Goal: Information Seeking & Learning: Learn about a topic

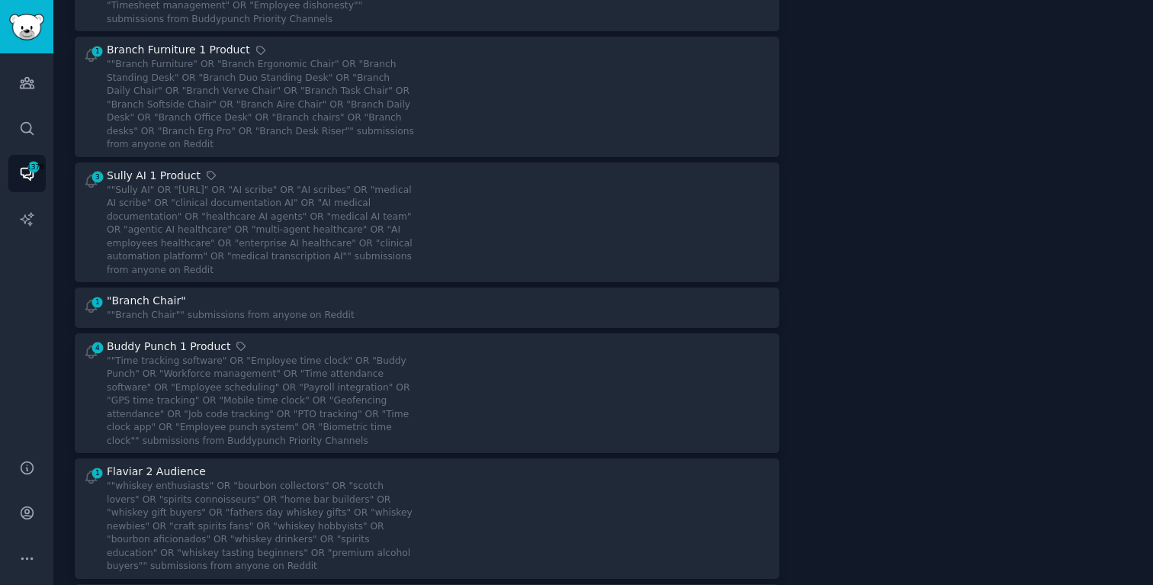
scroll to position [287, 0]
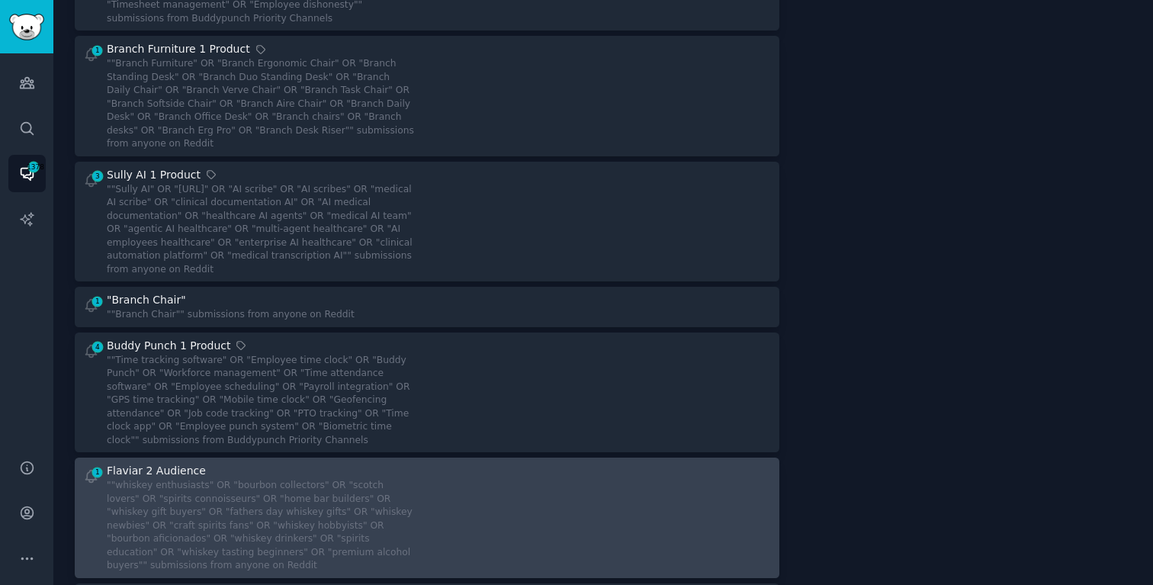
click at [267, 473] on div "Flaviar 2 Audience" at bounding box center [261, 471] width 309 height 16
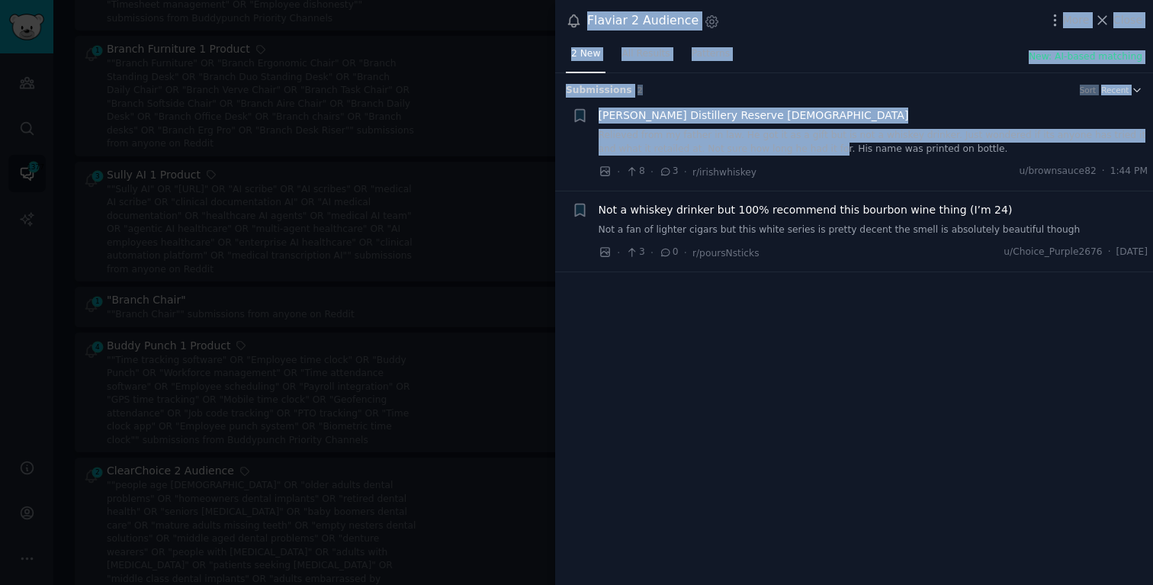
drag, startPoint x: 447, startPoint y: 255, endPoint x: 810, endPoint y: 148, distance: 378.4
click at [810, 147] on div "Flaviar 2 Audience Settings More Close 2 New All Results Patterns New: AI-based…" at bounding box center [576, 292] width 1153 height 585
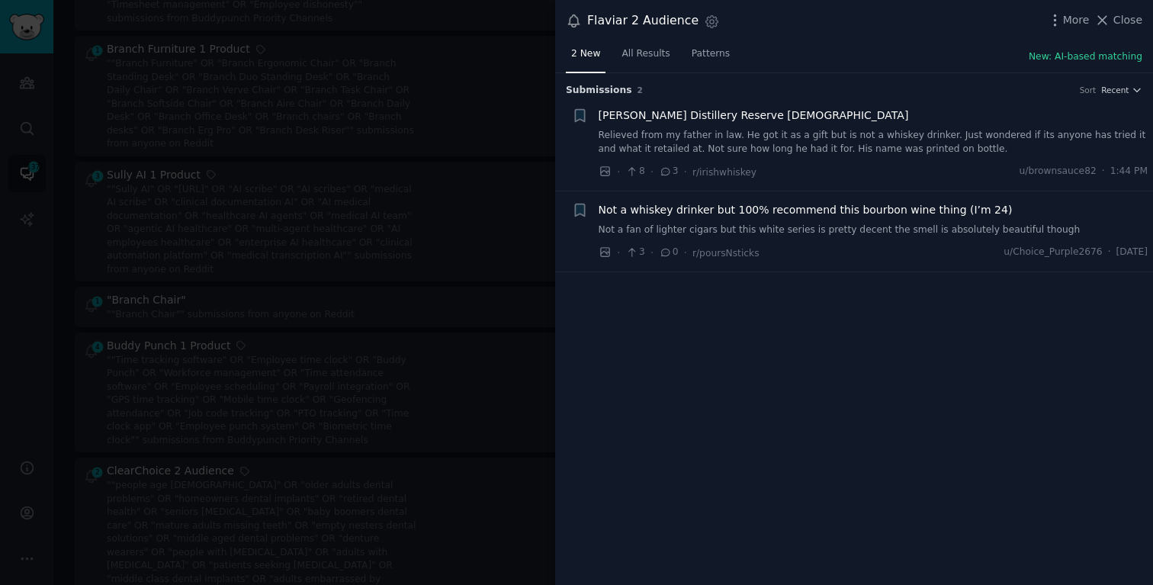
click at [871, 277] on div "Submission s 2 Sort Recent + Jameson Distillery Reserve 12YO Relieved from my f…" at bounding box center [854, 329] width 598 height 512
click at [842, 220] on div "Not a whiskey drinker but 100% recommend this bourbon wine thing (I’m 24) Not a…" at bounding box center [873, 219] width 550 height 35
click at [848, 206] on span "Not a whiskey drinker but 100% recommend this bourbon wine thing (I’m 24)" at bounding box center [805, 210] width 414 height 16
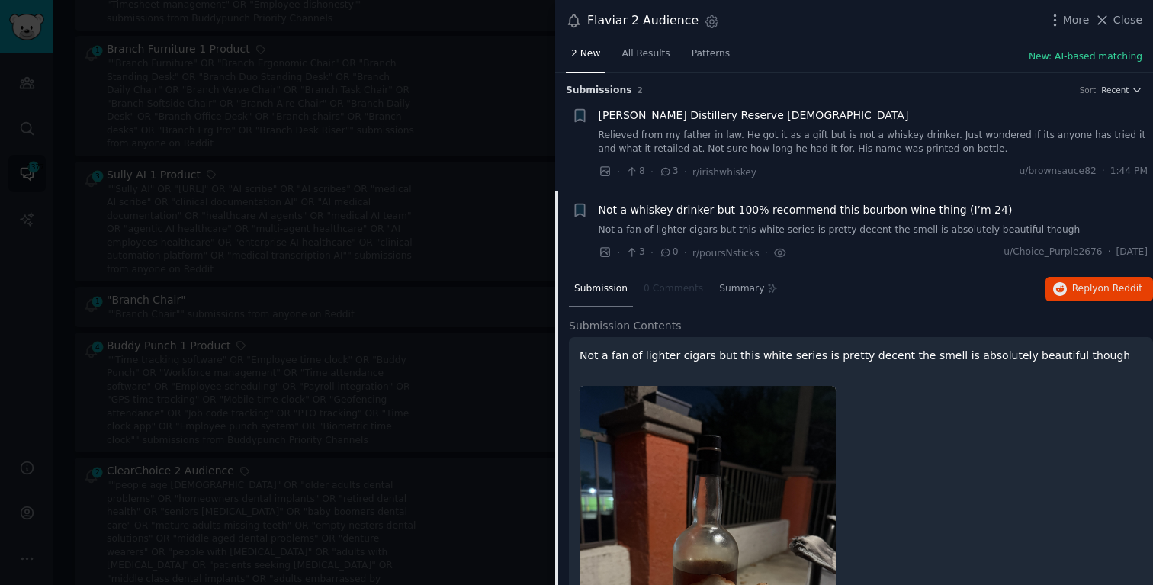
click at [316, 286] on div at bounding box center [576, 292] width 1153 height 585
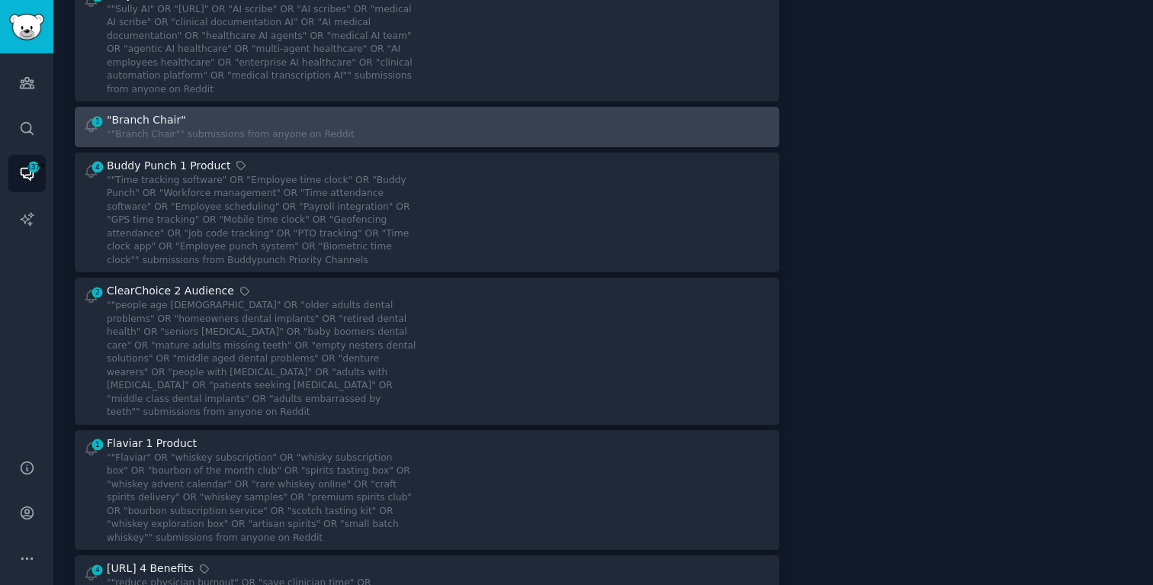
scroll to position [584, 0]
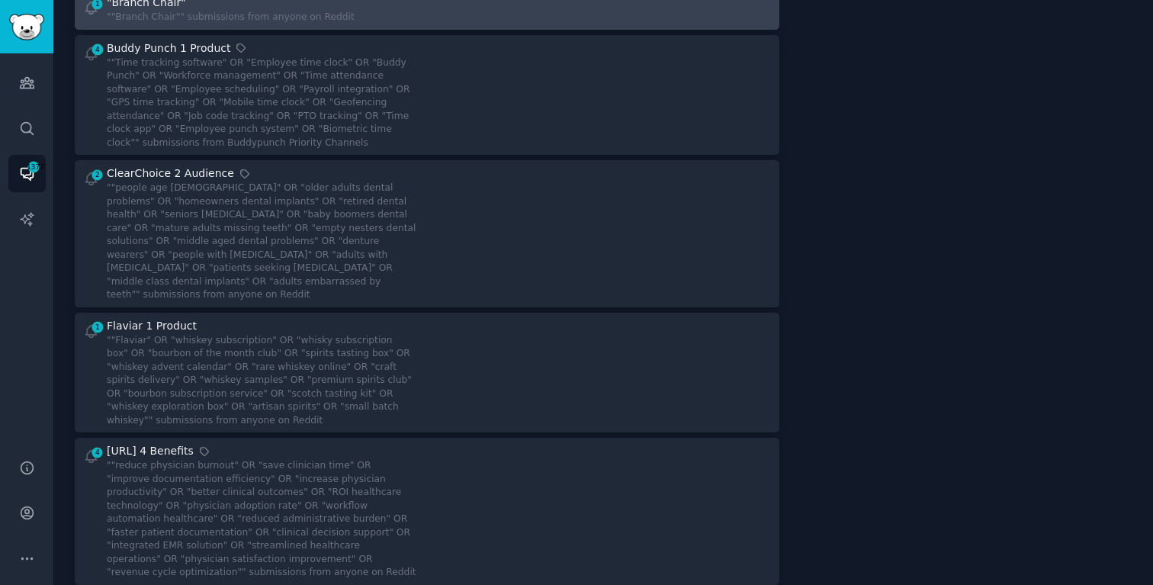
click at [378, 318] on div "Flaviar 1 Product" at bounding box center [261, 326] width 309 height 16
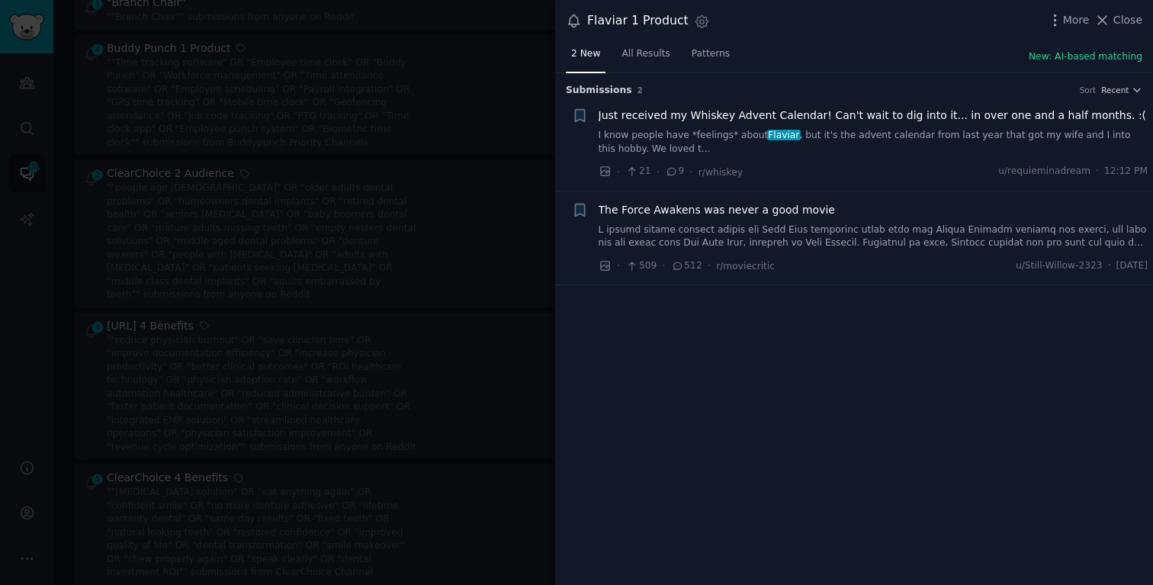
click at [822, 131] on link "I know people have *feelings* about Flaviar , but it's the advent calendar from…" at bounding box center [873, 142] width 550 height 27
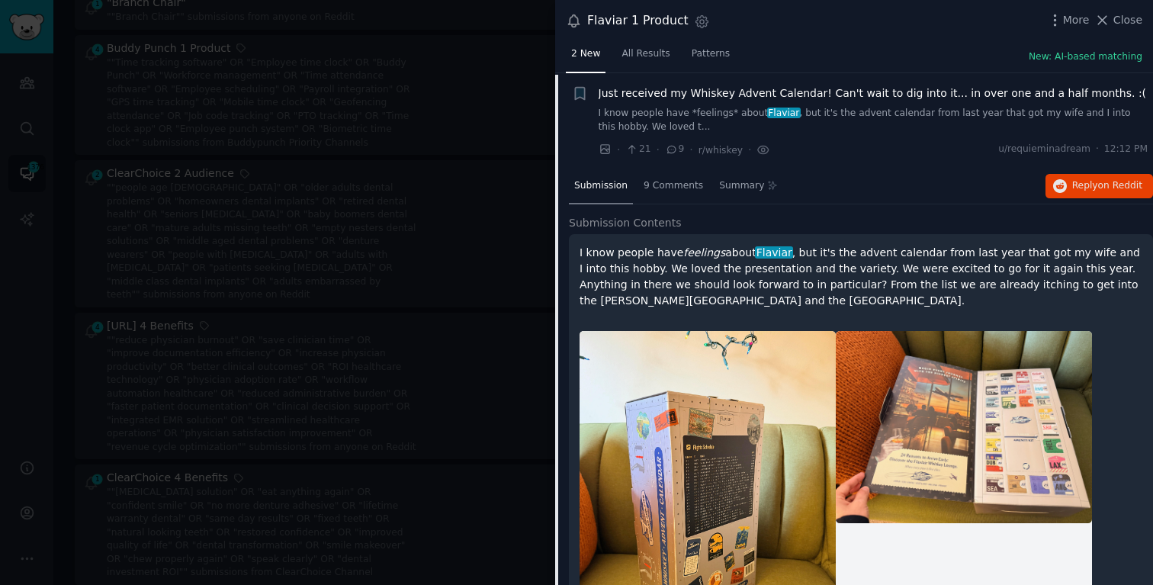
scroll to position [24, 0]
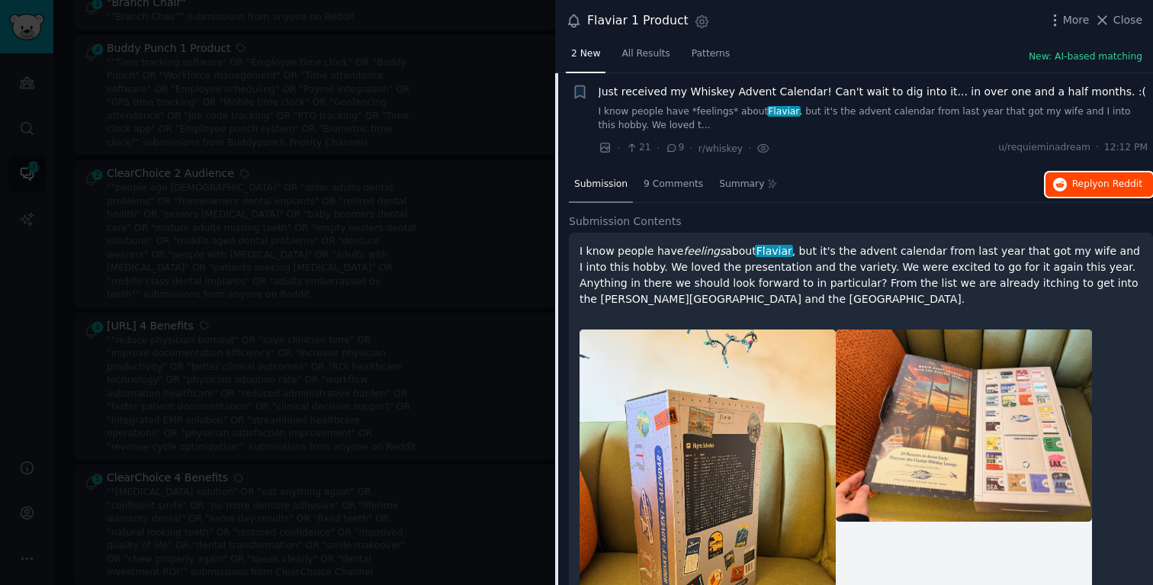
click at [1065, 187] on button "Reply on Reddit" at bounding box center [1098, 184] width 107 height 24
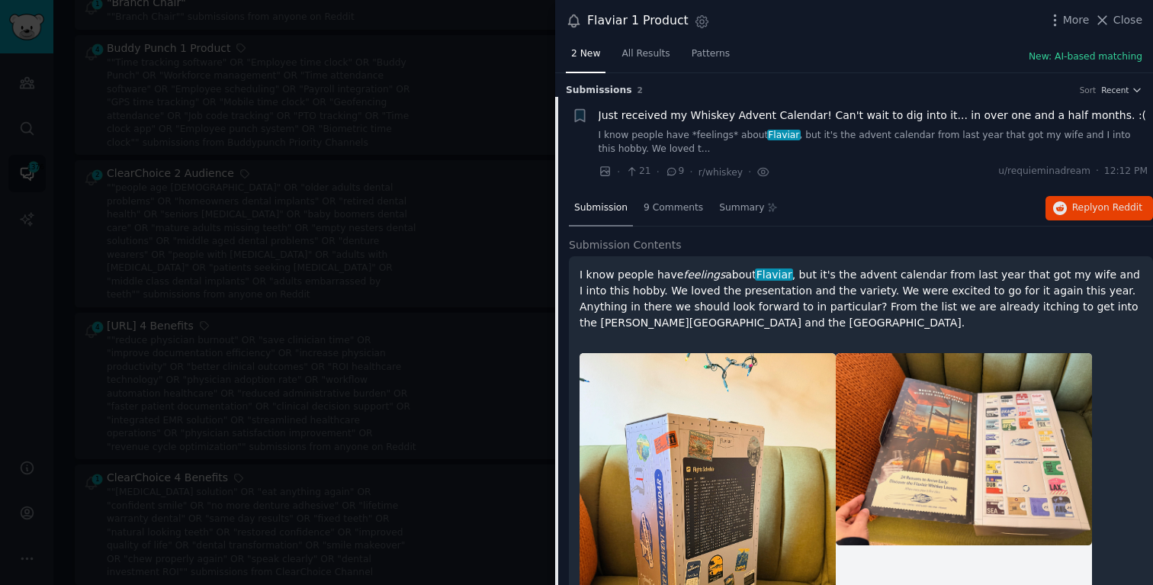
click at [826, 111] on span "Just received my Whiskey Advent Calendar! Can't wait to dig into it... in over …" at bounding box center [872, 115] width 548 height 16
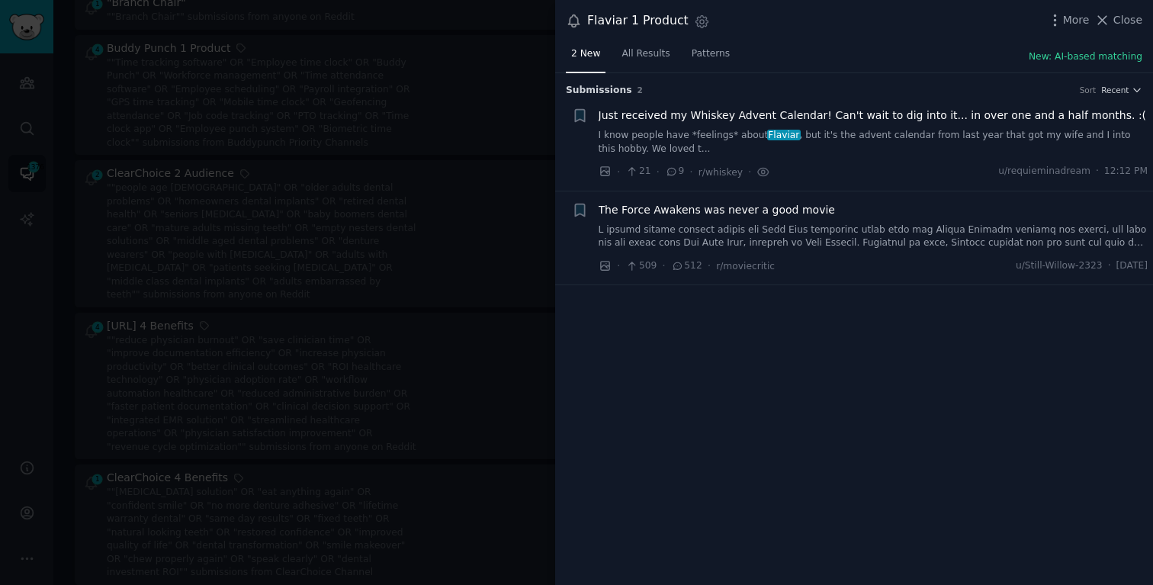
click at [483, 286] on div at bounding box center [576, 292] width 1153 height 585
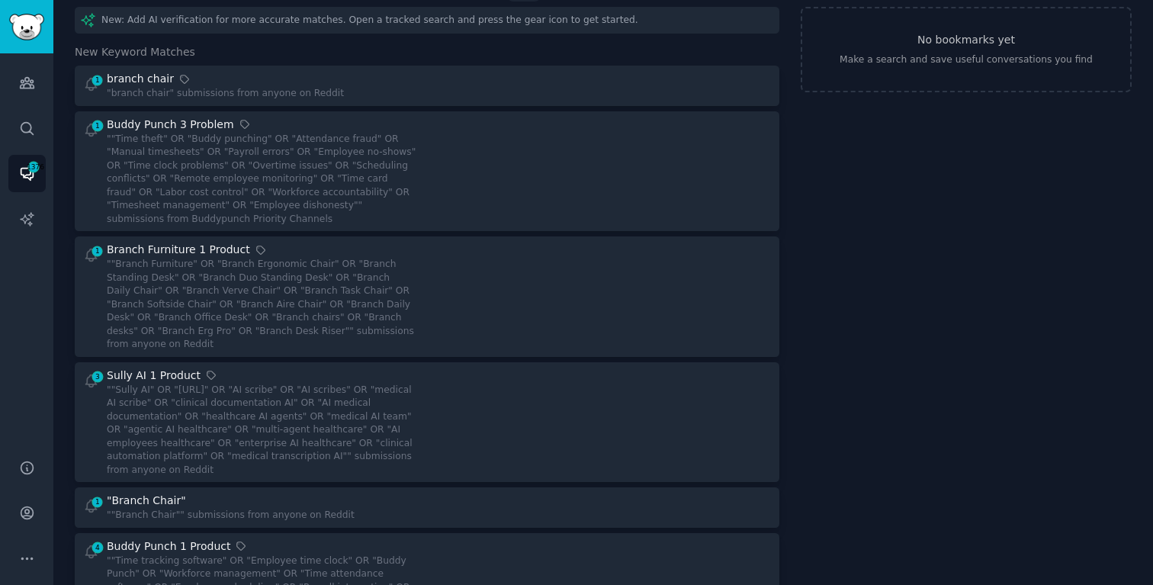
scroll to position [85, 0]
click at [306, 434] on div """Sully AI" OR "[URL]" OR "AI scribe" OR "AI scribes" OR "medical AI scribe" OR…" at bounding box center [261, 431] width 309 height 94
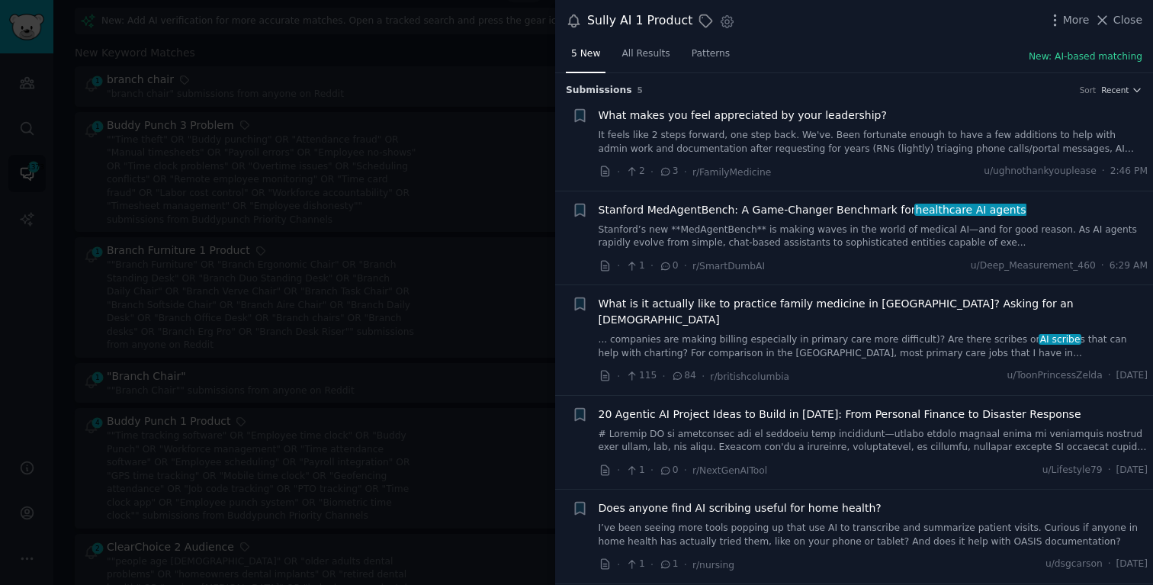
click at [852, 206] on span "Stanford MedAgentBench: A Game-Changer Benchmark for healthcare AI agents" at bounding box center [812, 210] width 428 height 16
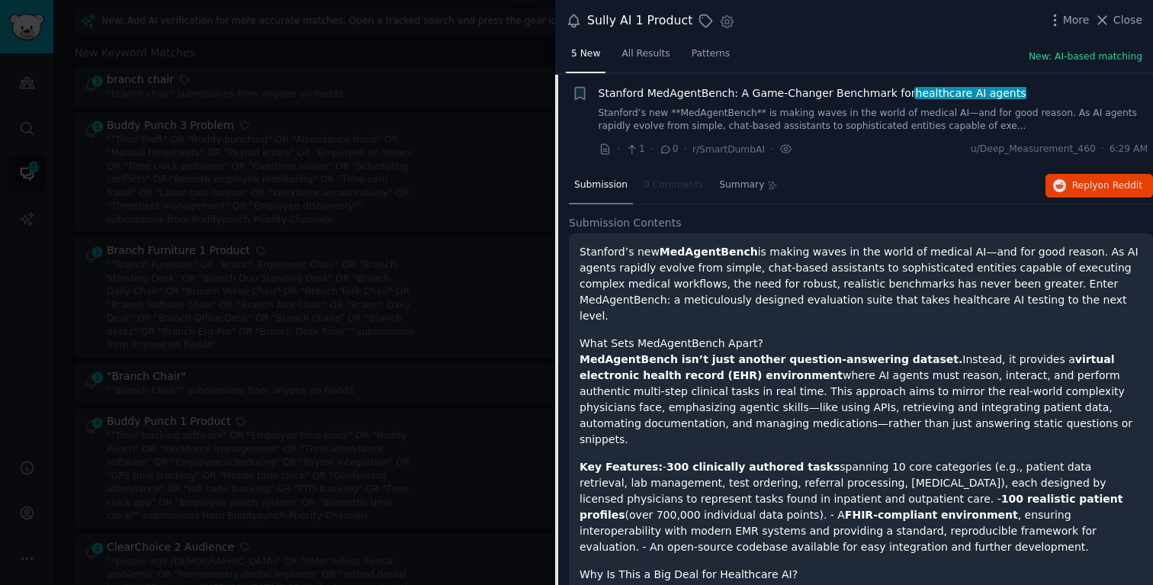
scroll to position [118, 0]
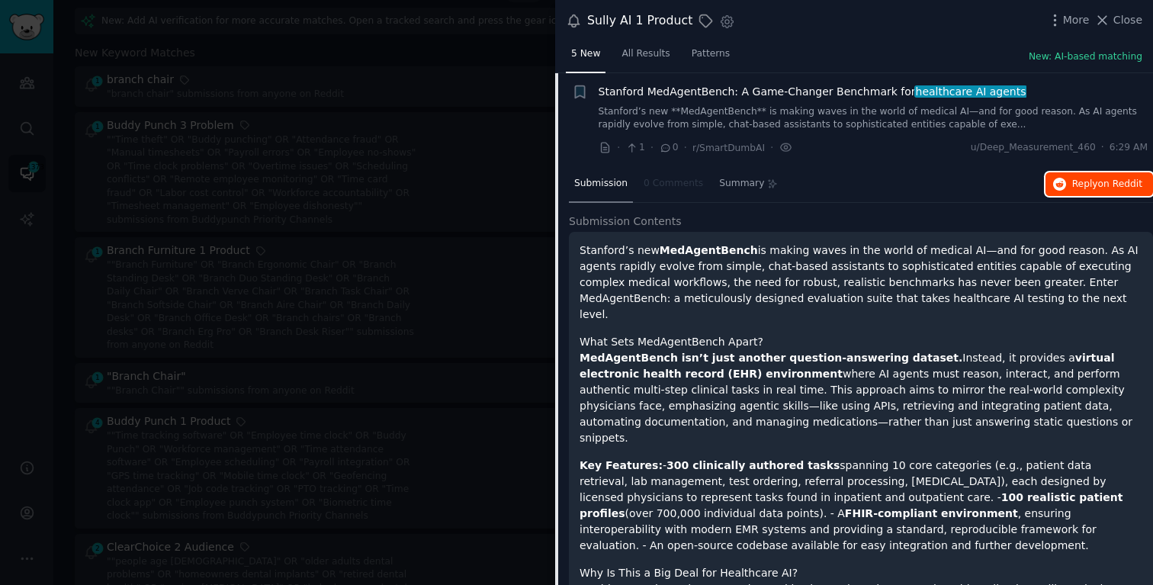
click at [1098, 181] on span "on Reddit" at bounding box center [1120, 183] width 44 height 11
click at [688, 99] on div "Stanford MedAgentBench: A Game-Changer Benchmark for healthcare AI agents Stanf…" at bounding box center [873, 108] width 550 height 48
click at [783, 131] on div "Stanford MedAgentBench: A Game-Changer Benchmark for healthcare AI agents Stanf…" at bounding box center [873, 120] width 550 height 72
click at [830, 105] on link "Stanford’s new **MedAgentBench** is making waves in the world of medical AI—and…" at bounding box center [873, 118] width 550 height 27
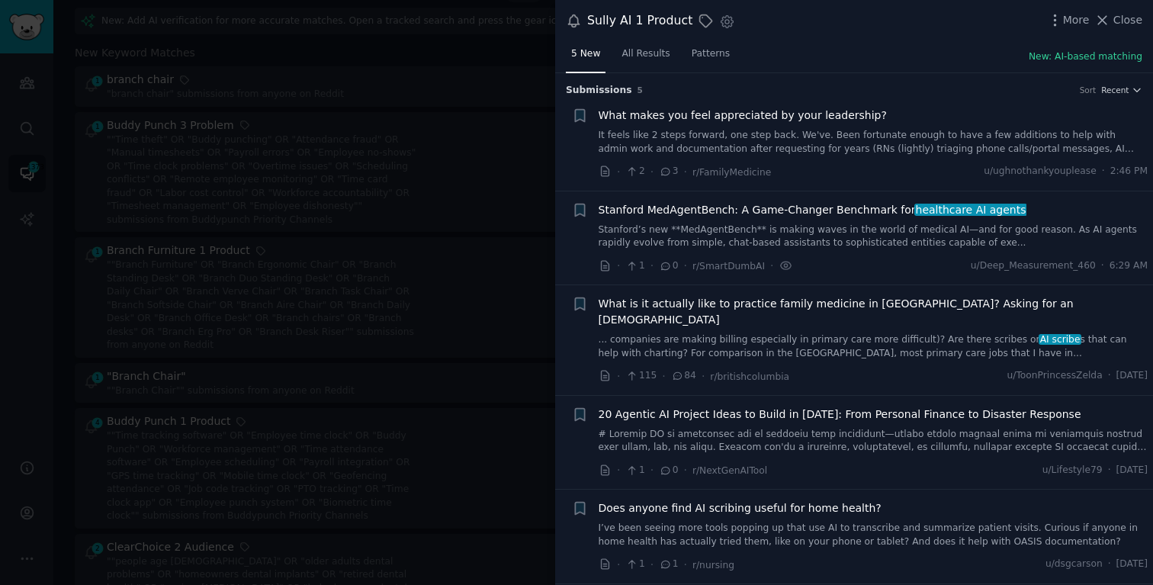
click at [793, 500] on span "Does anyone find AI scribing useful for home health?" at bounding box center [739, 508] width 283 height 16
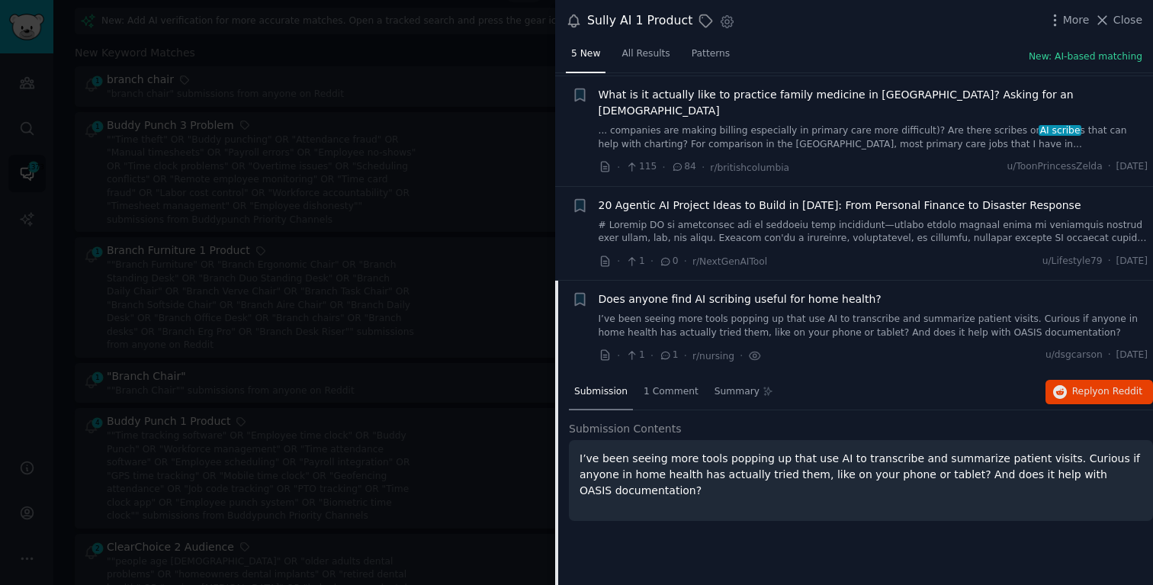
scroll to position [211, 0]
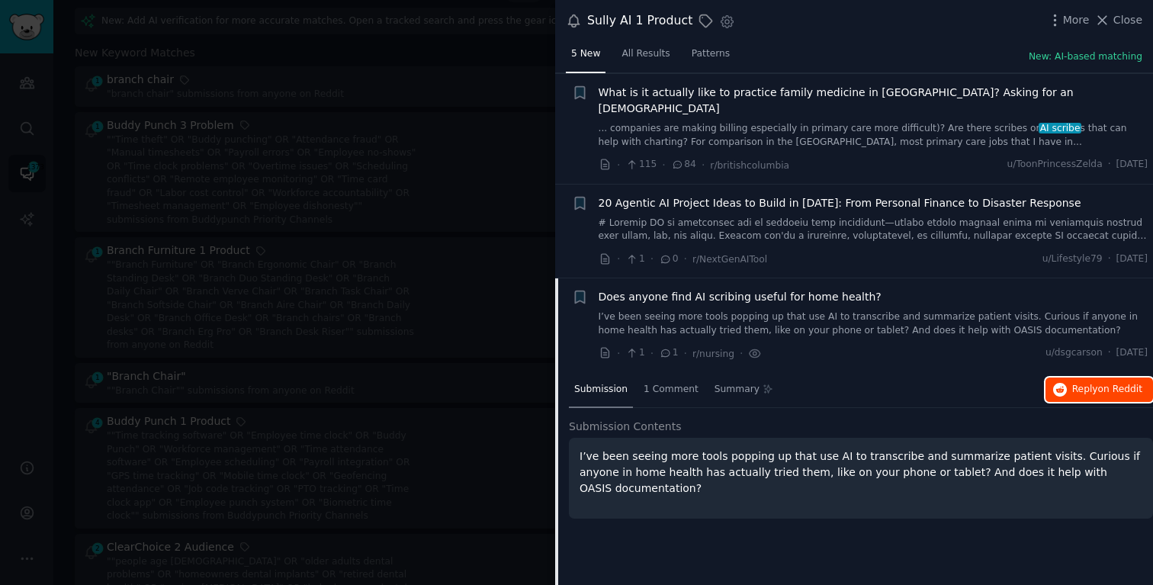
click at [1079, 383] on span "Reply on Reddit" at bounding box center [1107, 390] width 70 height 14
